Goal: Contribute content: Contribute content

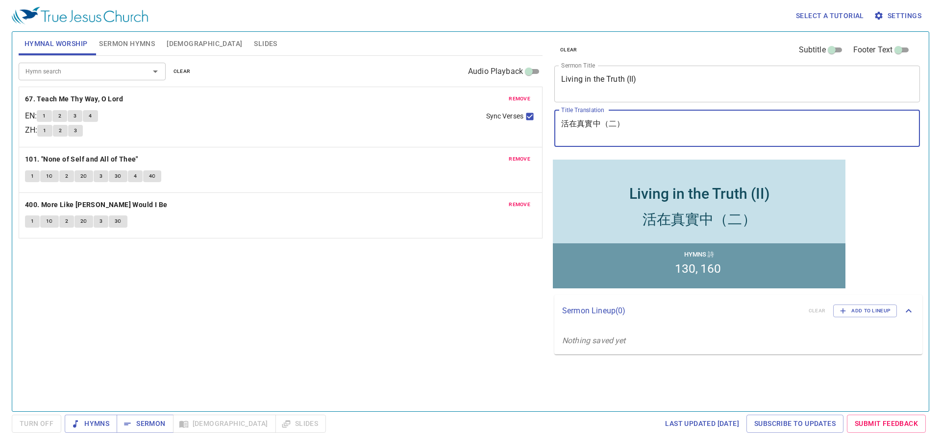
drag, startPoint x: 638, startPoint y: 126, endPoint x: 517, endPoint y: 114, distance: 121.7
click at [517, 114] on div "Hymnal Worship Sermon Hymns [DEMOGRAPHIC_DATA] Slides Hymn search Hymn search c…" at bounding box center [471, 218] width 912 height 380
paste textarea ""國度、權柄、榮耀全是祢的 For Thine is the Kingdom, and the Power, and the Glory.""
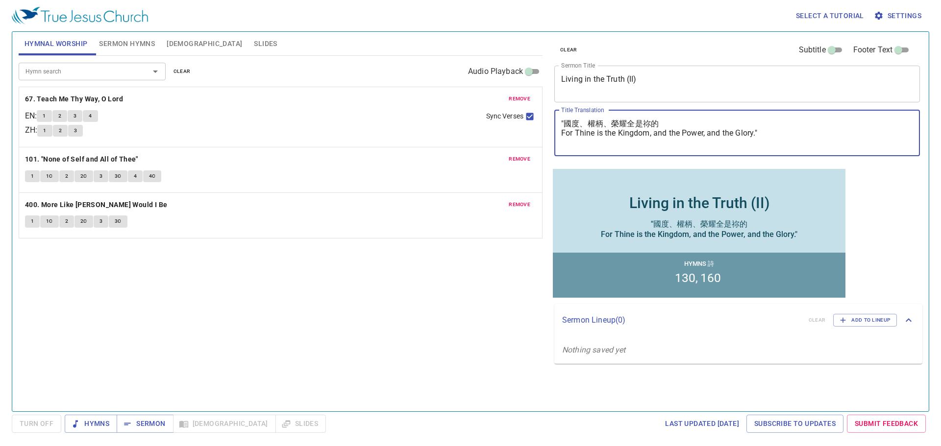
drag, startPoint x: 755, startPoint y: 132, endPoint x: 562, endPoint y: 133, distance: 193.1
click at [562, 133] on textarea ""國度、權柄、榮耀全是祢的 For Thine is the Kingdom, and the Power, and the Glory."" at bounding box center [737, 133] width 352 height 28
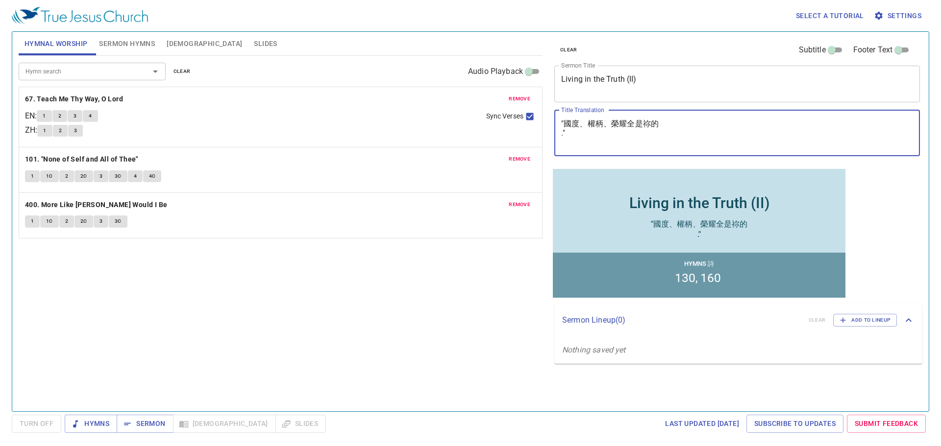
type textarea ""國度、權柄、榮耀全是祢的 .""
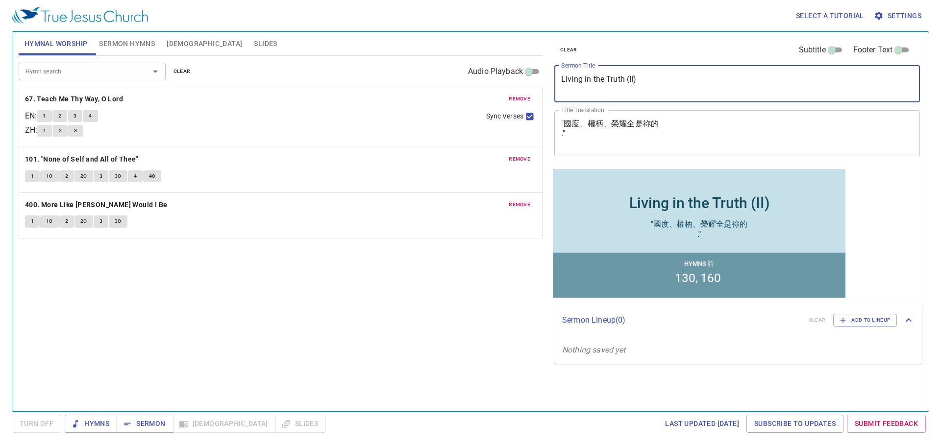
drag, startPoint x: 652, startPoint y: 83, endPoint x: 539, endPoint y: 80, distance: 113.2
click at [541, 80] on div "Hymnal Worship Sermon Hymns Bible Slides Hymn search Hymn search clear Audio Pl…" at bounding box center [471, 218] width 912 height 380
paste textarea "For Thine is the Kingdom, and the Power, and the Glory"
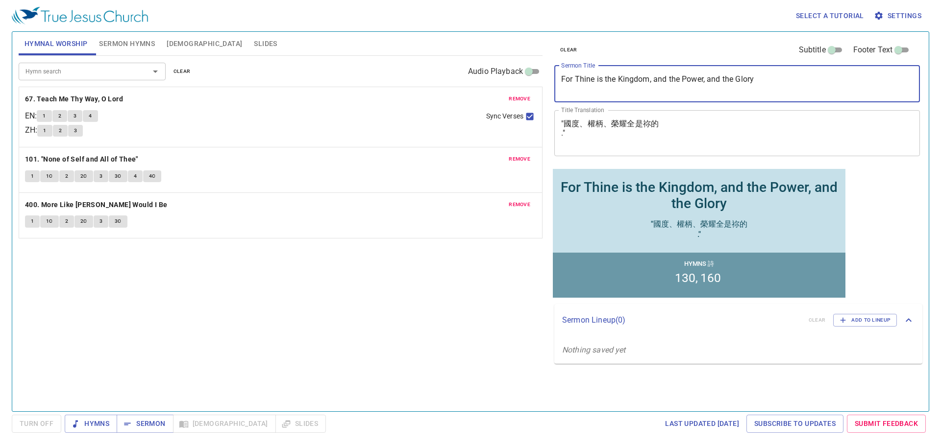
type textarea "For Thine is the Kingdom, and the Power, and the Glory"
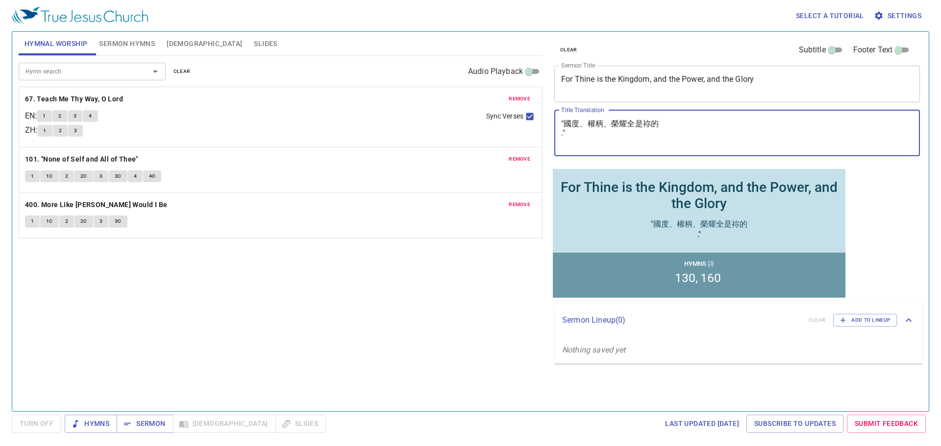
click at [584, 139] on textarea ""國度、權柄、榮耀全是祢的 ."" at bounding box center [737, 133] width 352 height 28
click at [588, 133] on textarea ""國度、權柄、榮耀全是祢的 ."" at bounding box center [737, 133] width 352 height 28
click at [581, 147] on textarea ""國度、權柄、榮耀全是祢的 ."" at bounding box center [737, 133] width 352 height 28
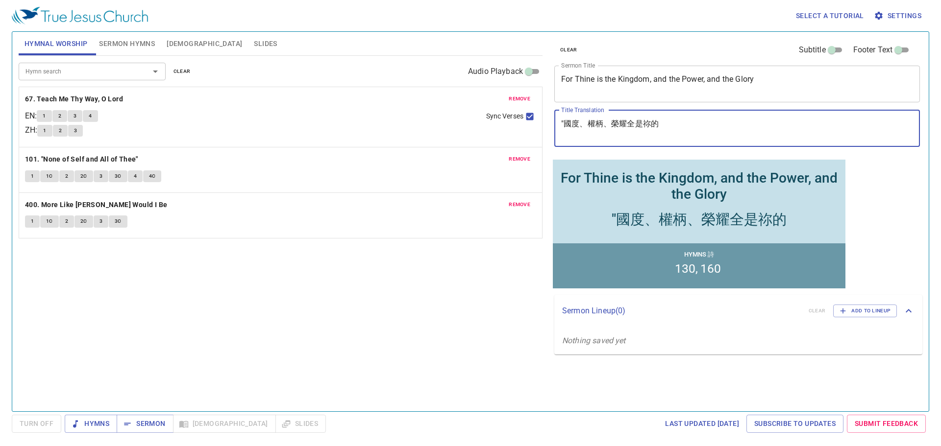
click at [564, 124] on textarea ""國度、權柄、榮耀全是祢的" at bounding box center [737, 128] width 352 height 19
type textarea "國度、權柄、榮耀全是祢的"
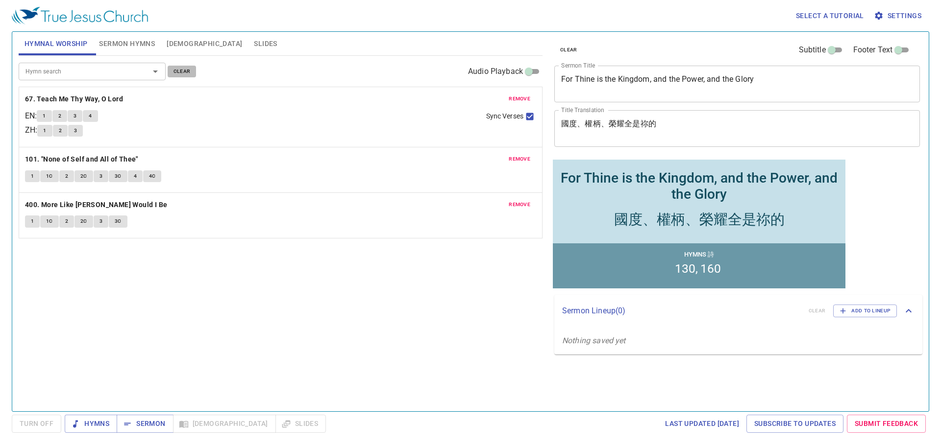
click at [186, 71] on span "clear" at bounding box center [181, 71] width 17 height 9
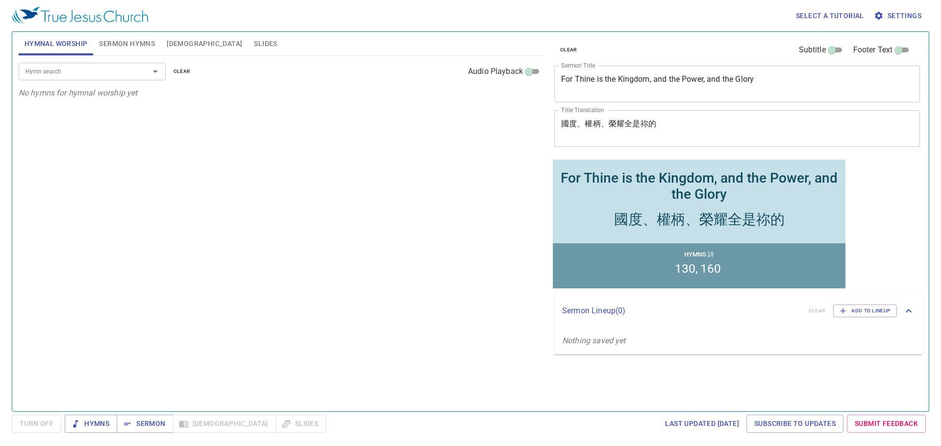
click at [135, 48] on span "Sermon Hymns" at bounding box center [127, 44] width 56 height 12
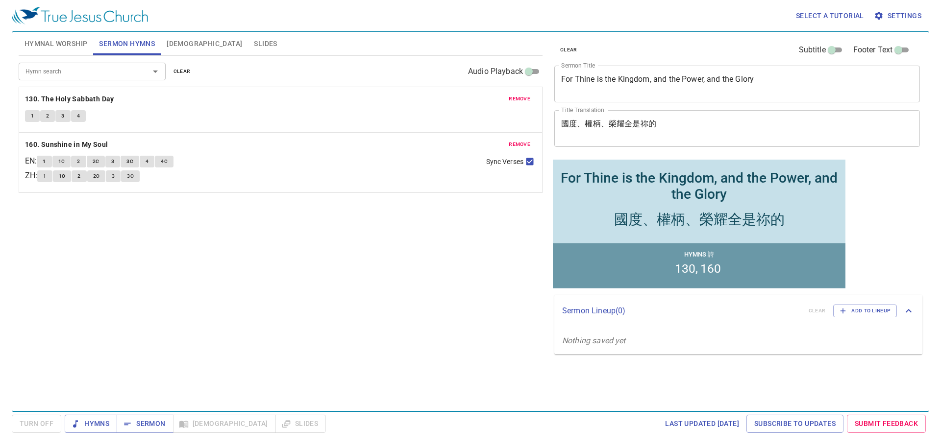
click at [182, 72] on span "clear" at bounding box center [181, 71] width 17 height 9
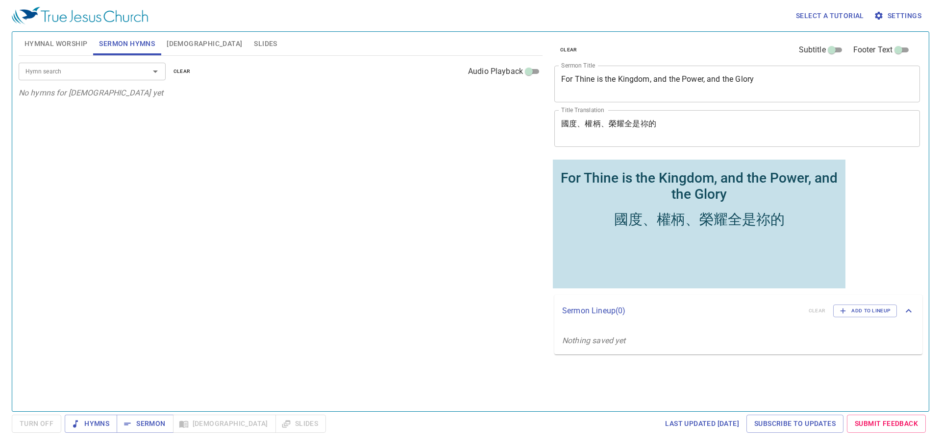
click at [127, 73] on input "Hymn search" at bounding box center [78, 71] width 112 height 11
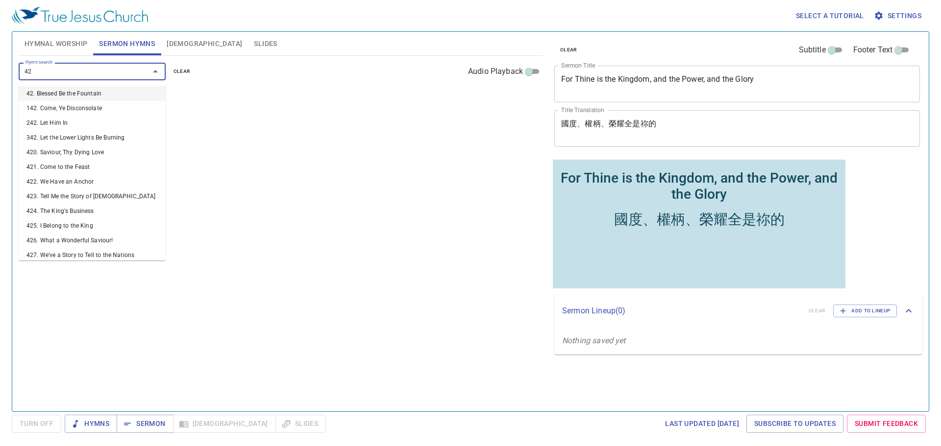
type input "429"
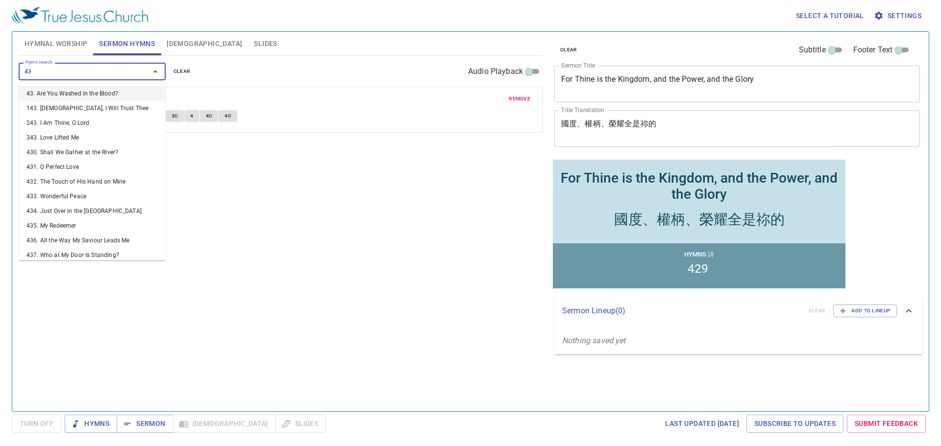
type input "432"
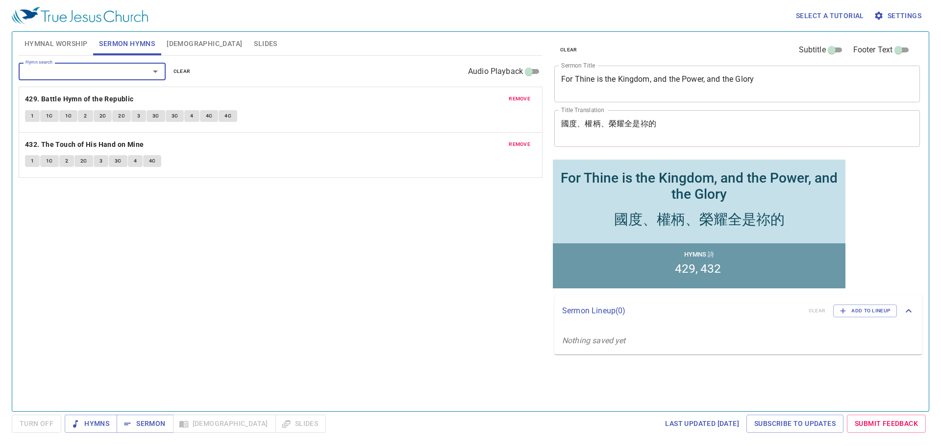
click at [521, 145] on span "remove" at bounding box center [520, 144] width 22 height 9
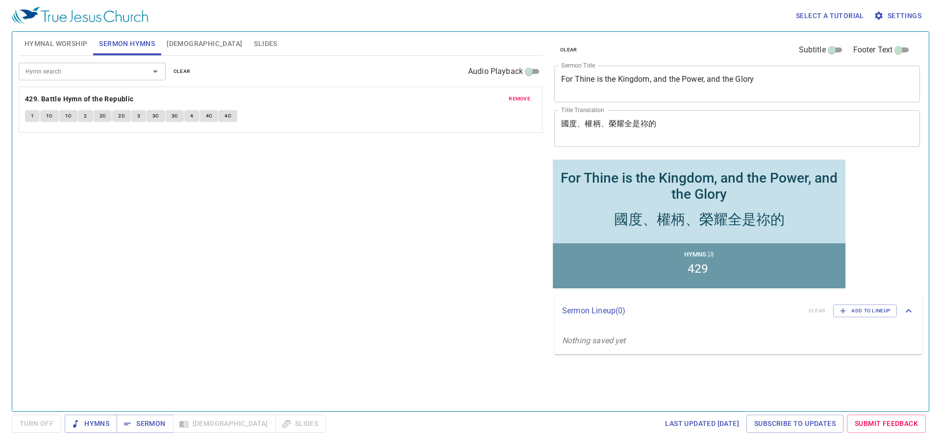
click at [103, 65] on div "Hymn search" at bounding box center [92, 71] width 147 height 17
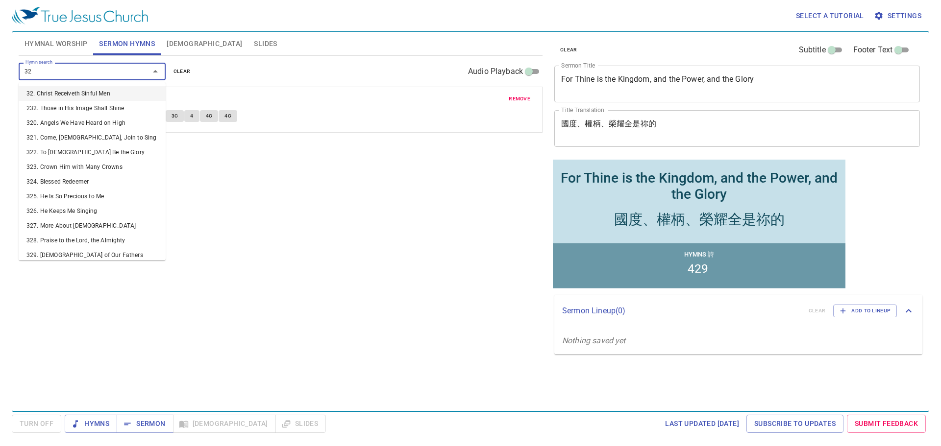
type input "322"
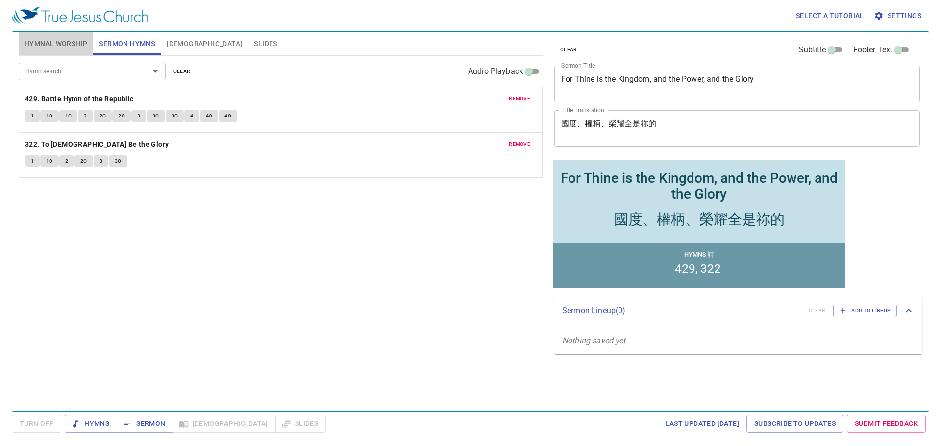
click at [39, 41] on span "Hymnal Worship" at bounding box center [56, 44] width 63 height 12
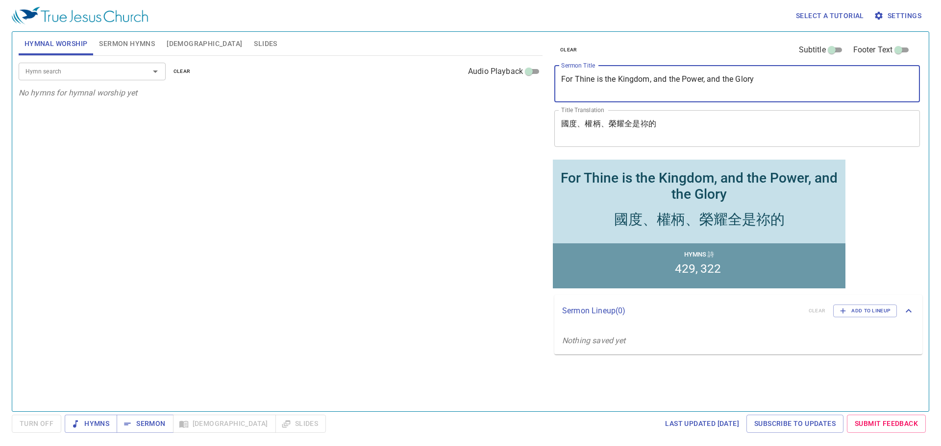
drag, startPoint x: 763, startPoint y: 80, endPoint x: 544, endPoint y: 75, distance: 218.7
click at [561, 81] on div "For Thine is the Kingdom, and the Power, and the Glory x Sermon Title" at bounding box center [737, 84] width 366 height 37
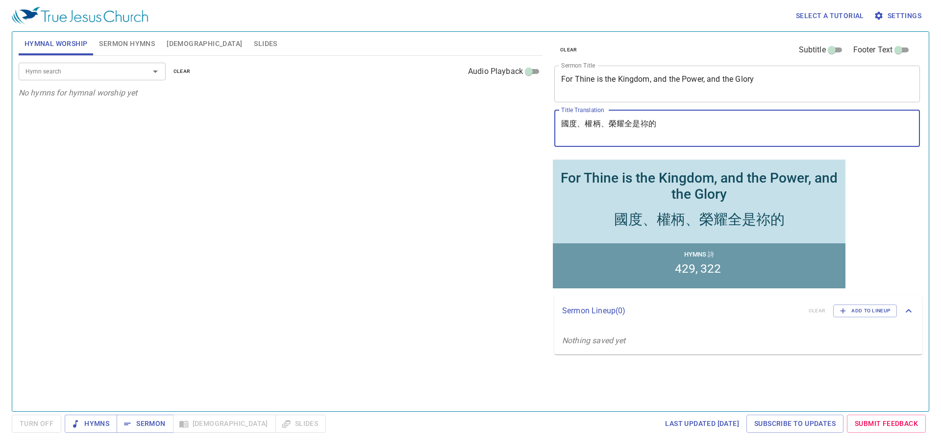
drag, startPoint x: 628, startPoint y: 118, endPoint x: 539, endPoint y: 116, distance: 89.2
click at [541, 117] on div "Hymnal Worship Sermon Hymns Bible Slides Hymn search Hymn search clear Audio Pl…" at bounding box center [471, 218] width 912 height 380
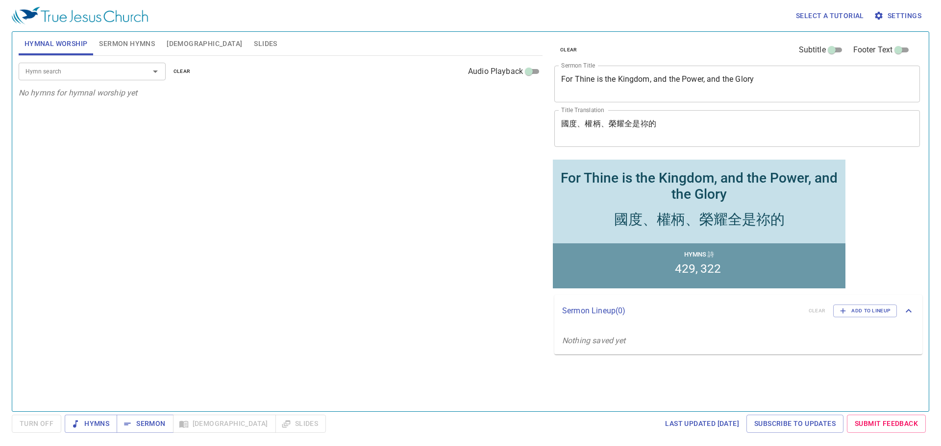
click at [88, 75] on input "Hymn search" at bounding box center [78, 71] width 112 height 11
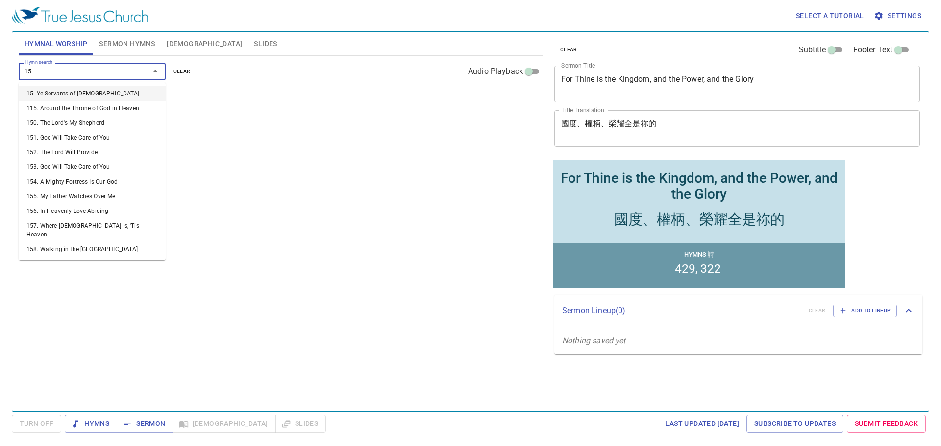
type input "153"
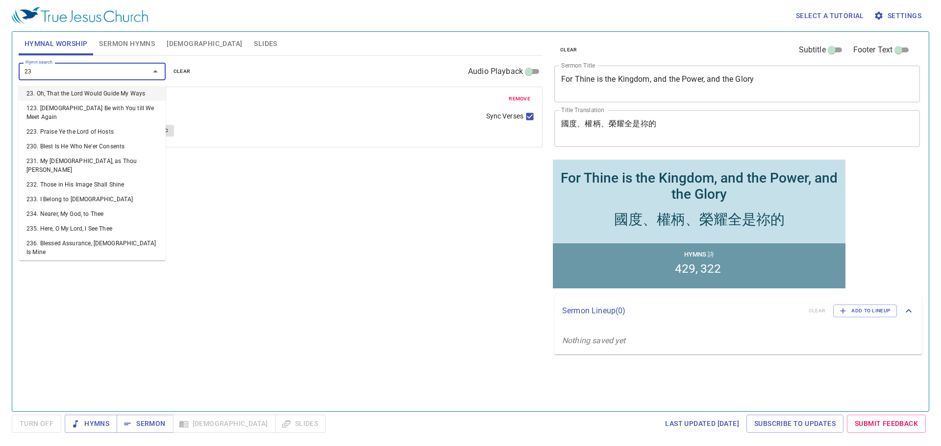
type input "237"
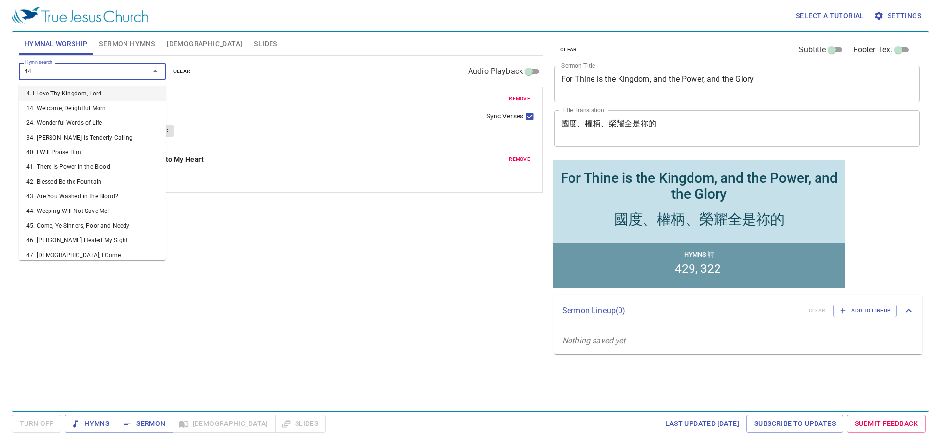
type input "441"
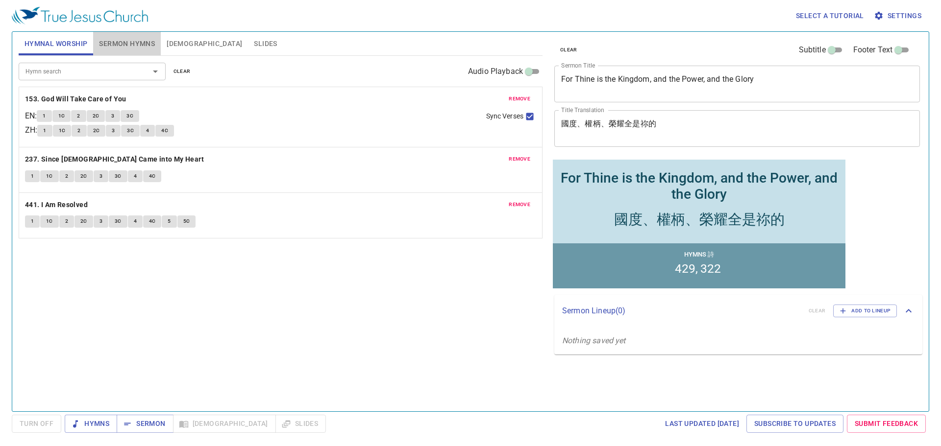
click at [140, 47] on span "Sermon Hymns" at bounding box center [127, 44] width 56 height 12
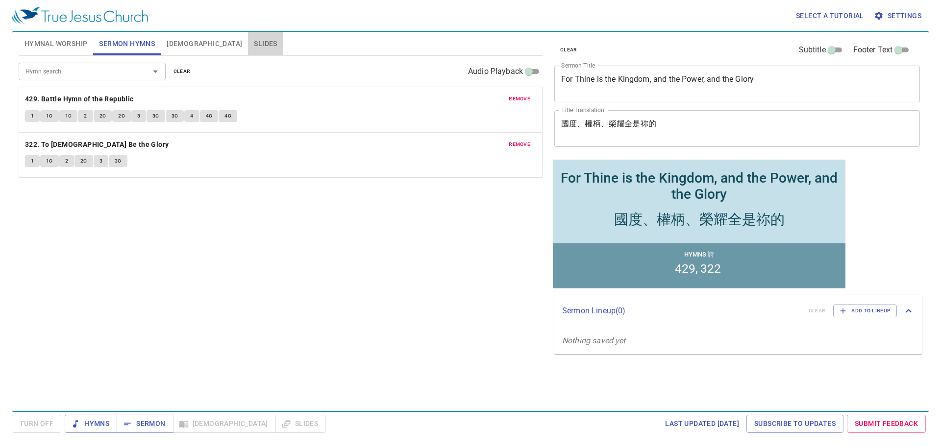
click at [254, 44] on span "Slides" at bounding box center [265, 44] width 23 height 12
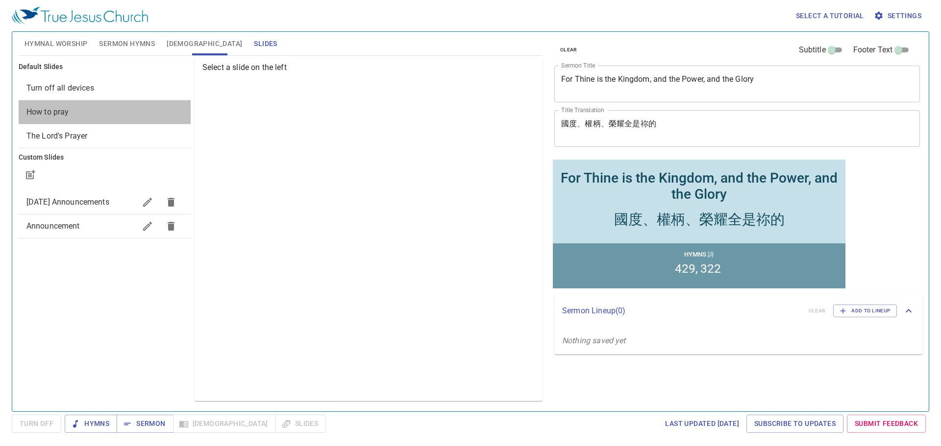
click at [74, 107] on span "How to pray" at bounding box center [104, 112] width 156 height 12
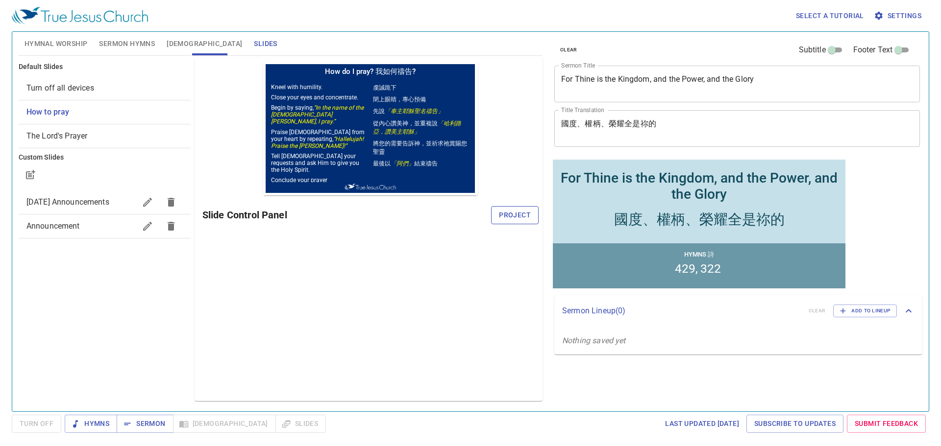
click at [507, 212] on span "Project" at bounding box center [515, 215] width 32 height 12
click at [85, 429] on span "Hymns" at bounding box center [91, 424] width 37 height 12
click at [67, 43] on span "Hymnal Worship" at bounding box center [56, 44] width 63 height 12
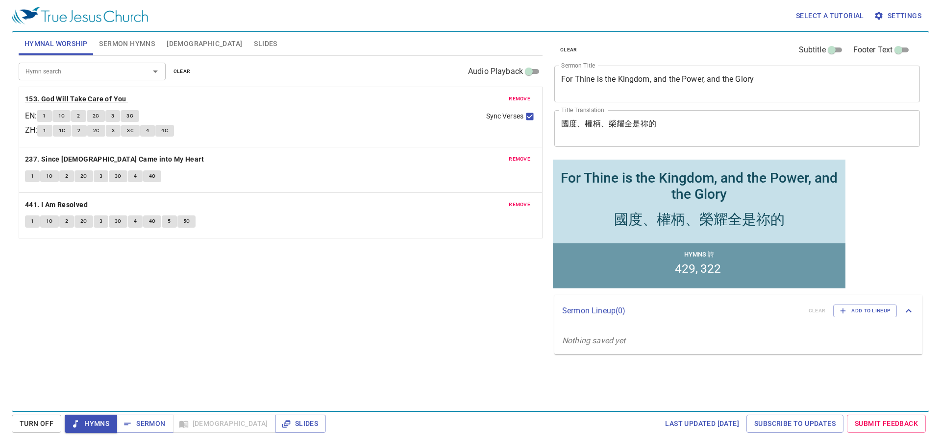
click at [56, 96] on b "153. God Will Take Care of You" at bounding box center [75, 99] width 101 height 12
click at [46, 116] on span "1" at bounding box center [44, 116] width 3 height 9
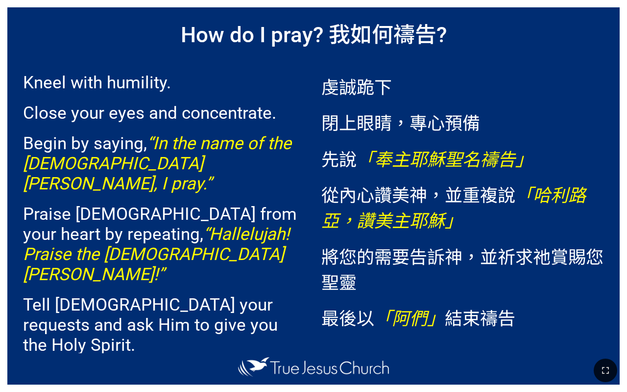
drag, startPoint x: 610, startPoint y: 363, endPoint x: 715, endPoint y: 446, distance: 133.9
click at [610, 363] on button "button" at bounding box center [606, 370] width 24 height 24
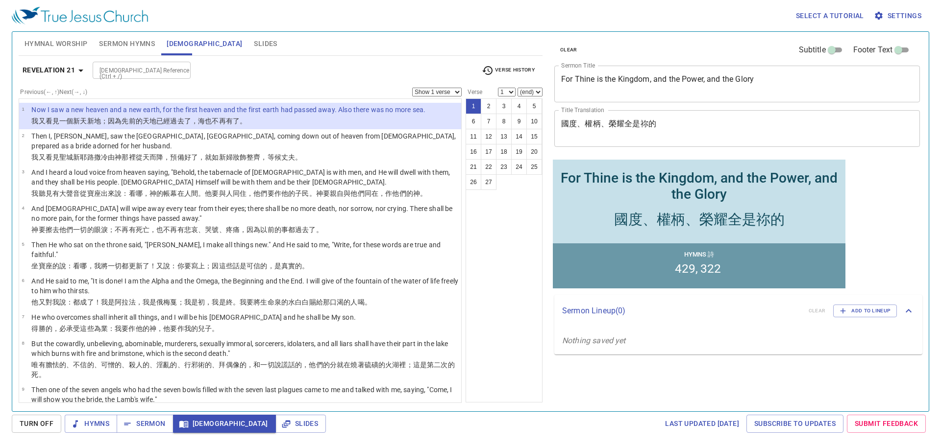
drag, startPoint x: 0, startPoint y: 0, endPoint x: 220, endPoint y: 141, distance: 260.8
click at [220, 141] on p "Then I, John, saw the holy city, New Jerusalem, coming down out of heaven from …" at bounding box center [244, 141] width 427 height 20
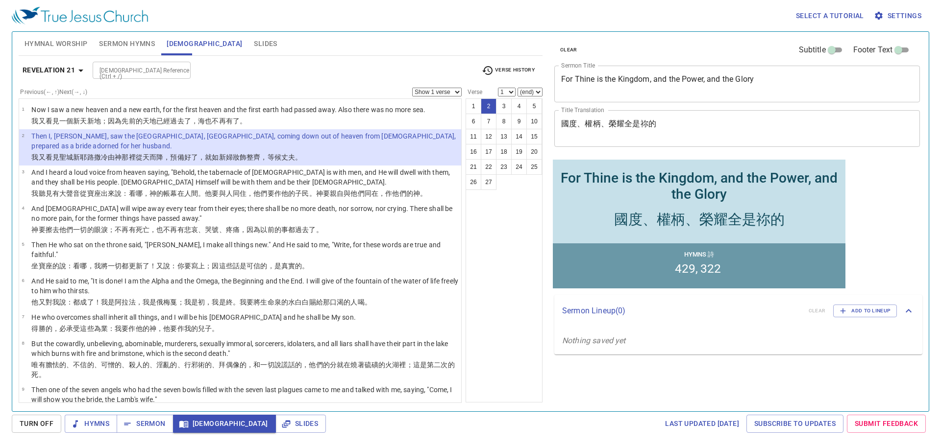
select select "2"
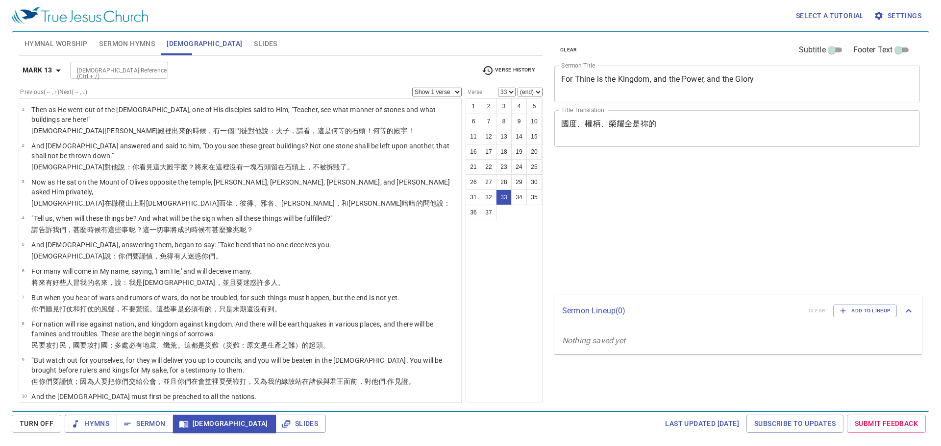
select select "33"
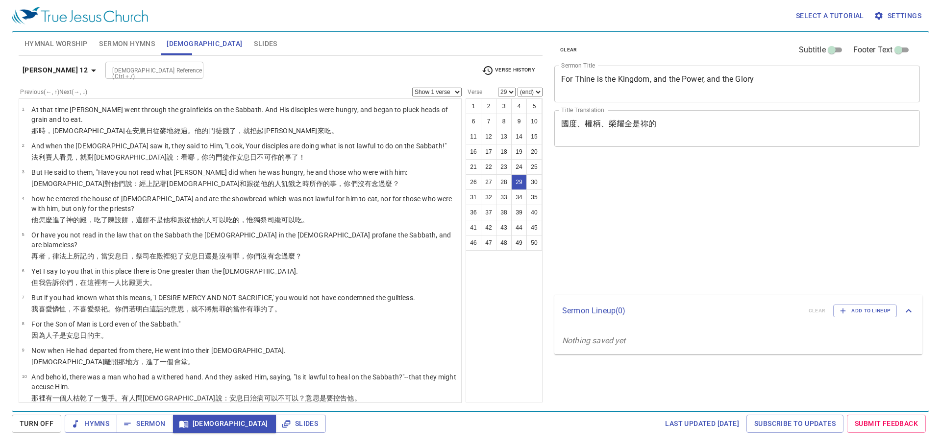
select select "29"
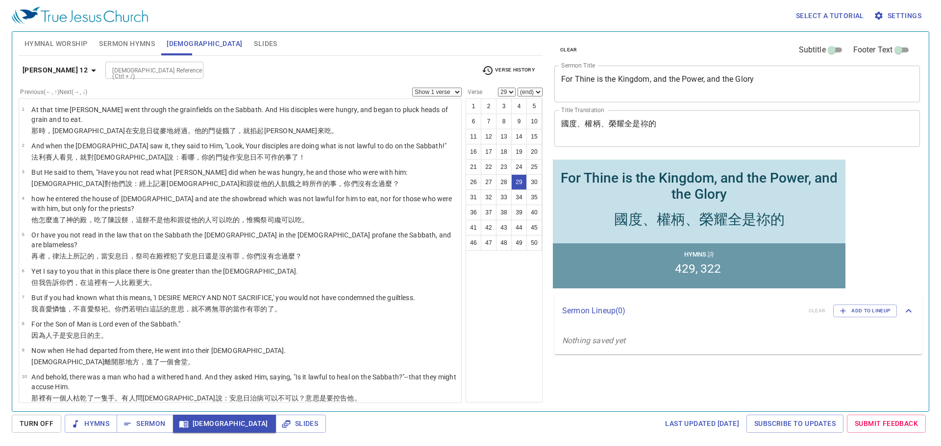
scroll to position [720, 0]
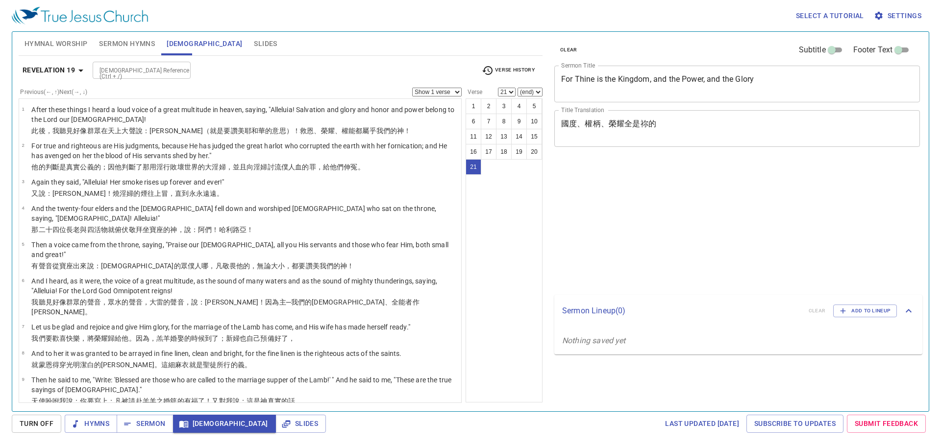
select select "21"
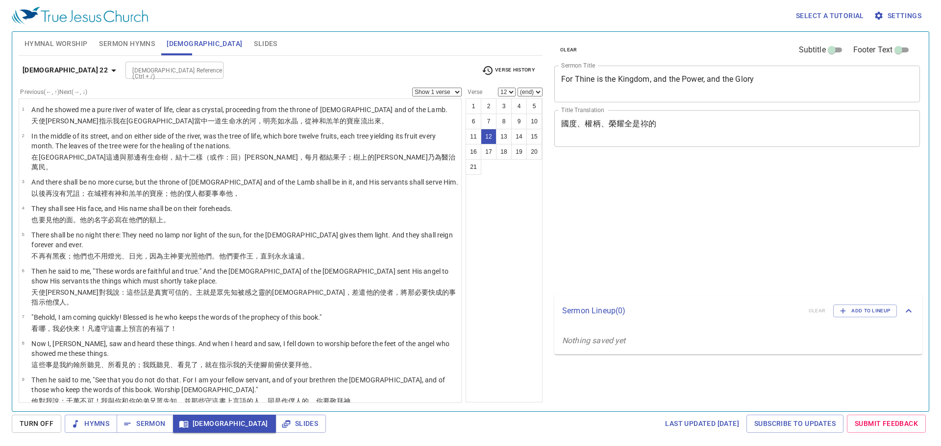
select select "12"
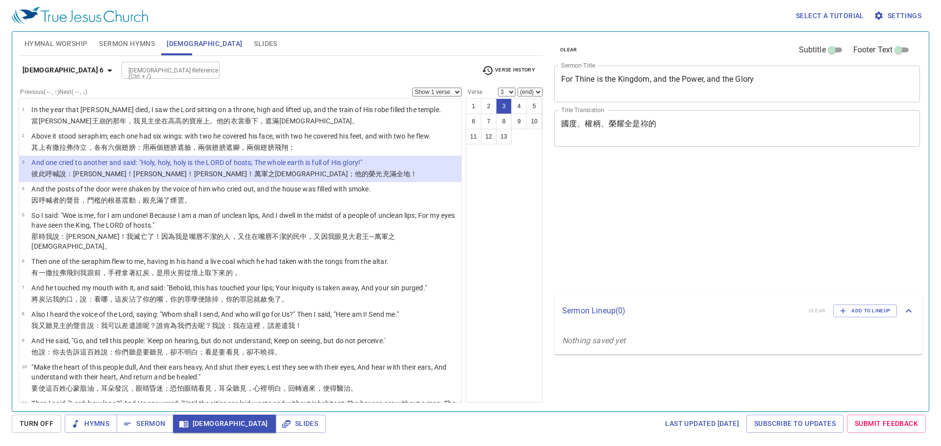
select select "3"
